Goal: Task Accomplishment & Management: Manage account settings

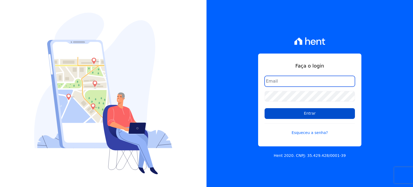
type input "[EMAIL_ADDRESS][DOMAIN_NAME]"
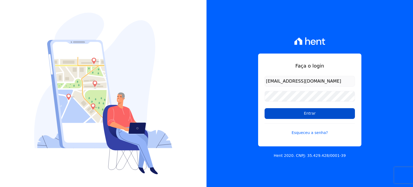
click at [307, 109] on input "Entrar" at bounding box center [310, 113] width 90 height 11
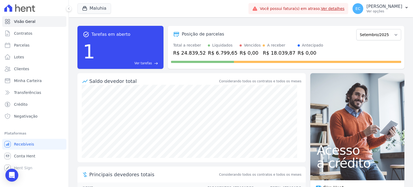
click at [345, 6] on link "Ver detalhes" at bounding box center [333, 8] width 24 height 4
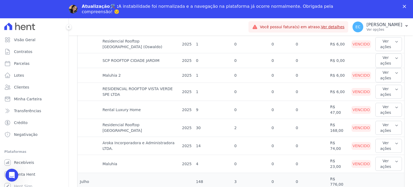
scroll to position [350, 0]
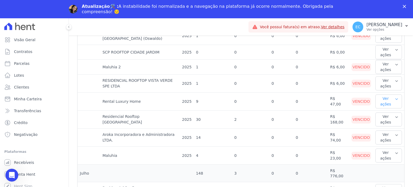
click at [396, 94] on button "Ver ações" at bounding box center [389, 101] width 27 height 14
click at [378, 116] on link "Ver boleto" at bounding box center [398, 119] width 40 height 6
